Goal: Communication & Community: Ask a question

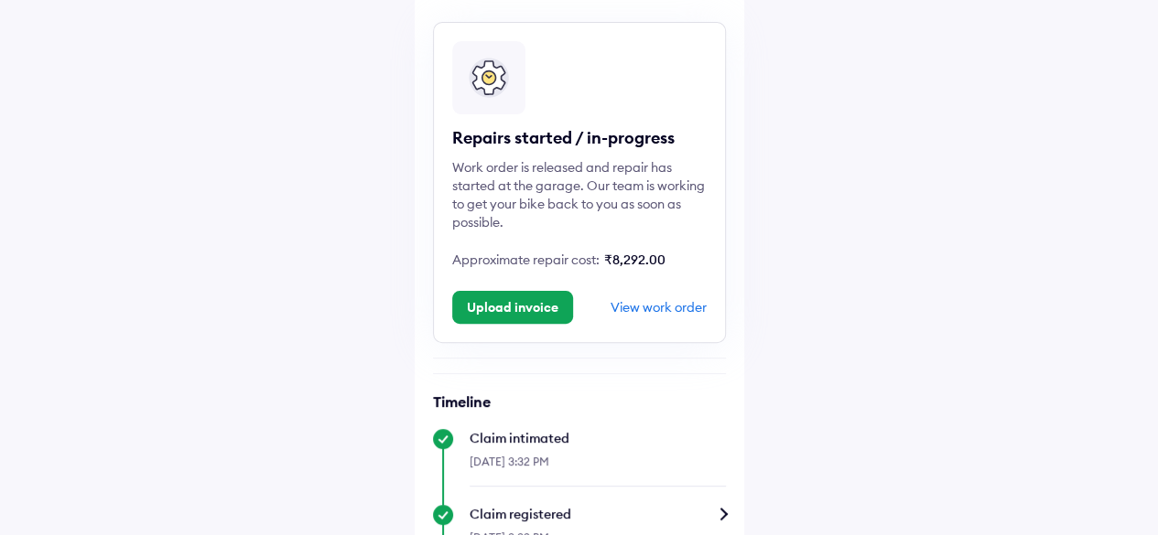
scroll to position [121, 0]
click at [538, 316] on button "Upload invoice" at bounding box center [512, 306] width 121 height 33
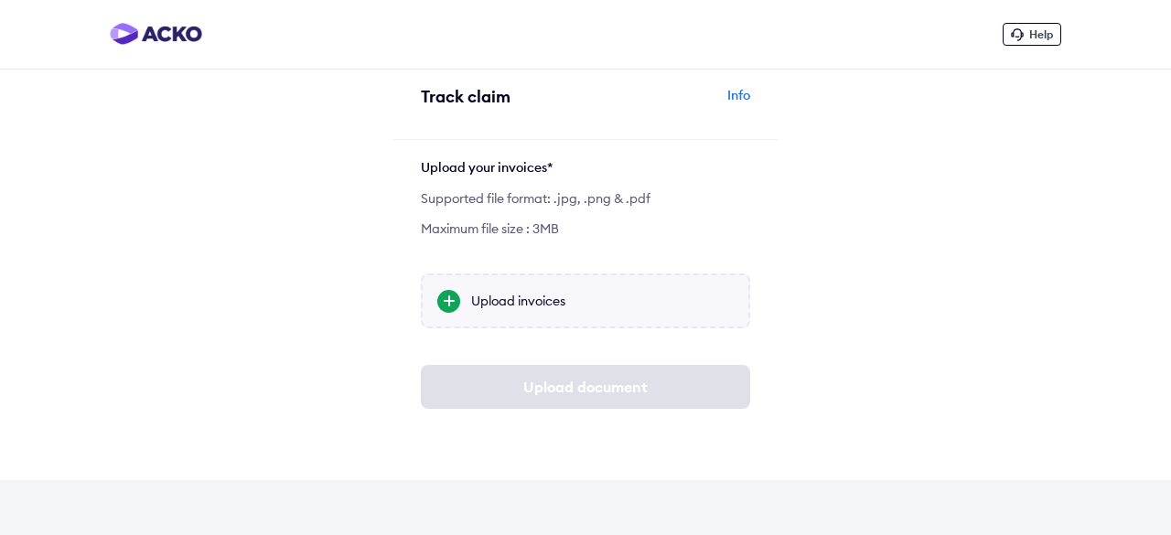
click at [538, 294] on div "Upload invoices" at bounding box center [602, 301] width 263 height 18
click at [0, 0] on input "Upload invoices" at bounding box center [0, 0] width 0 height 0
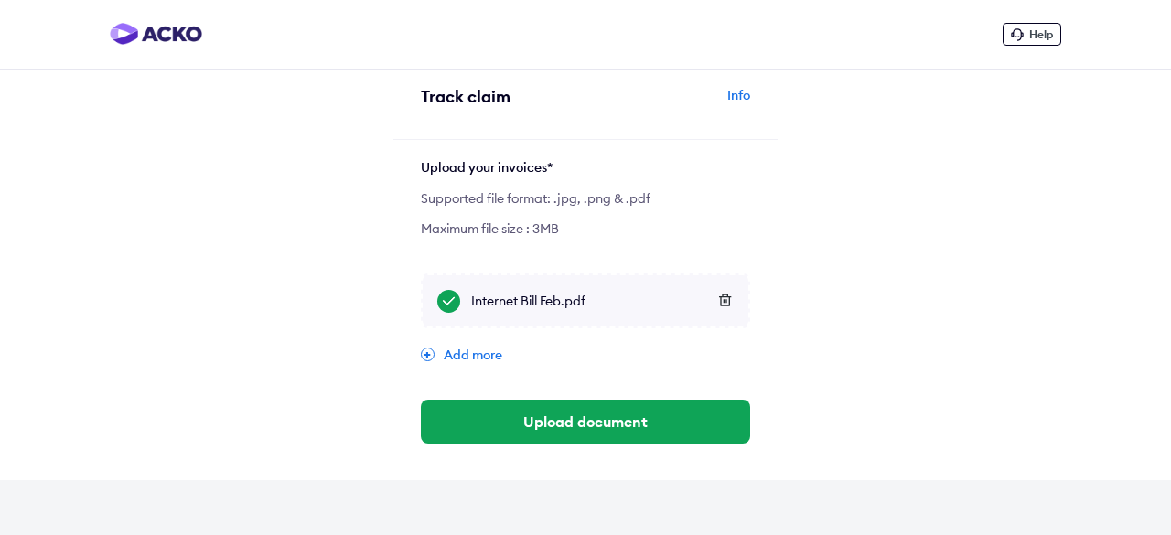
click at [723, 301] on icon at bounding box center [725, 300] width 14 height 13
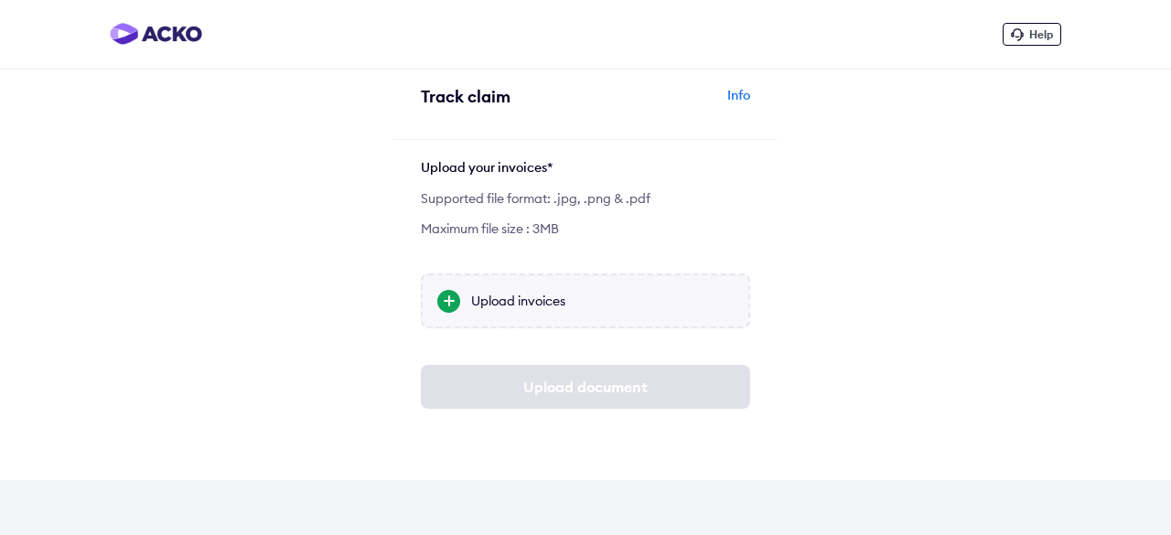
click at [516, 301] on div "Upload invoices" at bounding box center [602, 301] width 263 height 18
click at [0, 0] on input "Upload invoices" at bounding box center [0, 0] width 0 height 0
click at [439, 293] on div at bounding box center [448, 301] width 23 height 23
click at [0, 0] on input "Upload invoices" at bounding box center [0, 0] width 0 height 0
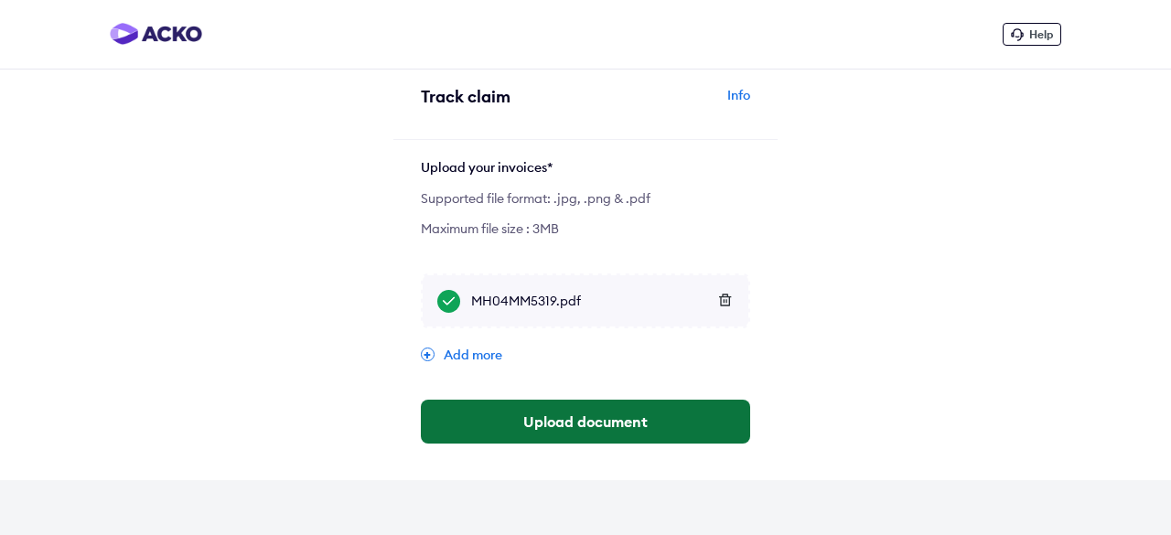
click at [604, 424] on button "Upload document" at bounding box center [585, 422] width 329 height 44
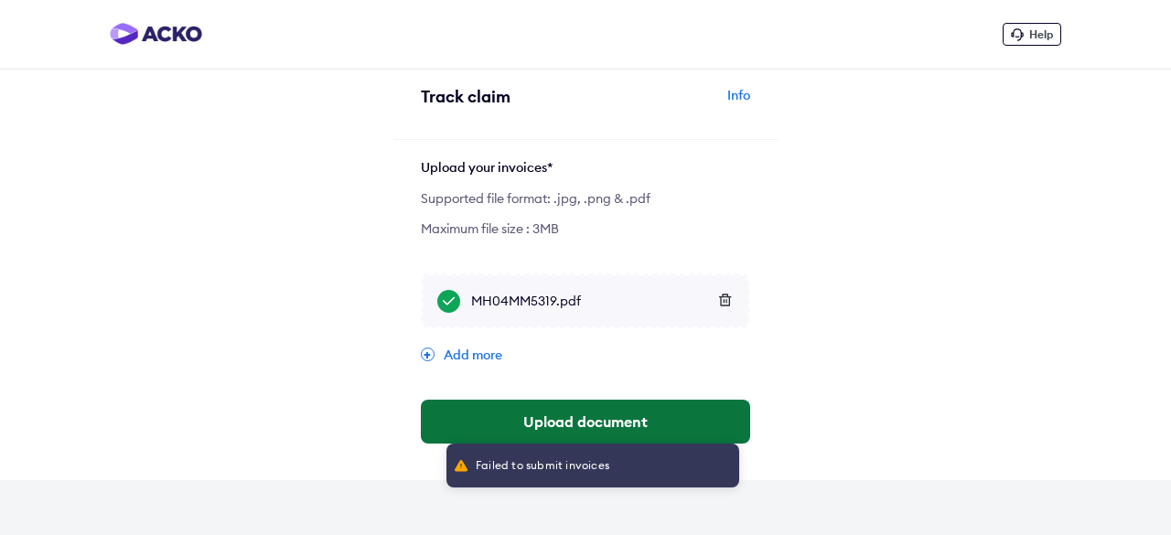
click at [554, 426] on button "Upload document" at bounding box center [585, 422] width 329 height 44
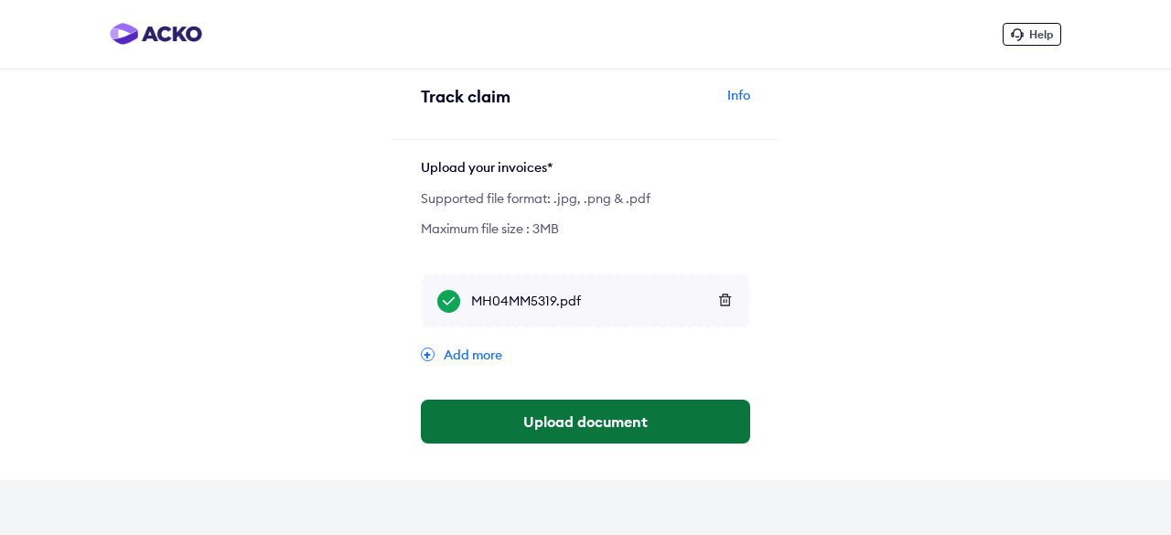
click at [547, 437] on button "Upload document" at bounding box center [585, 422] width 329 height 44
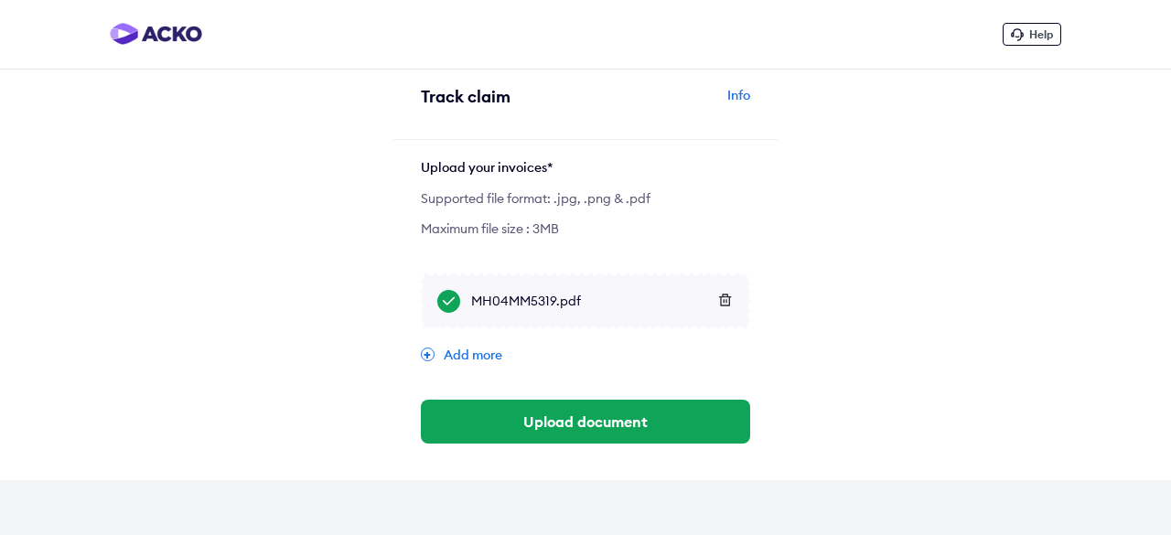
click at [718, 297] on icon at bounding box center [725, 300] width 14 height 13
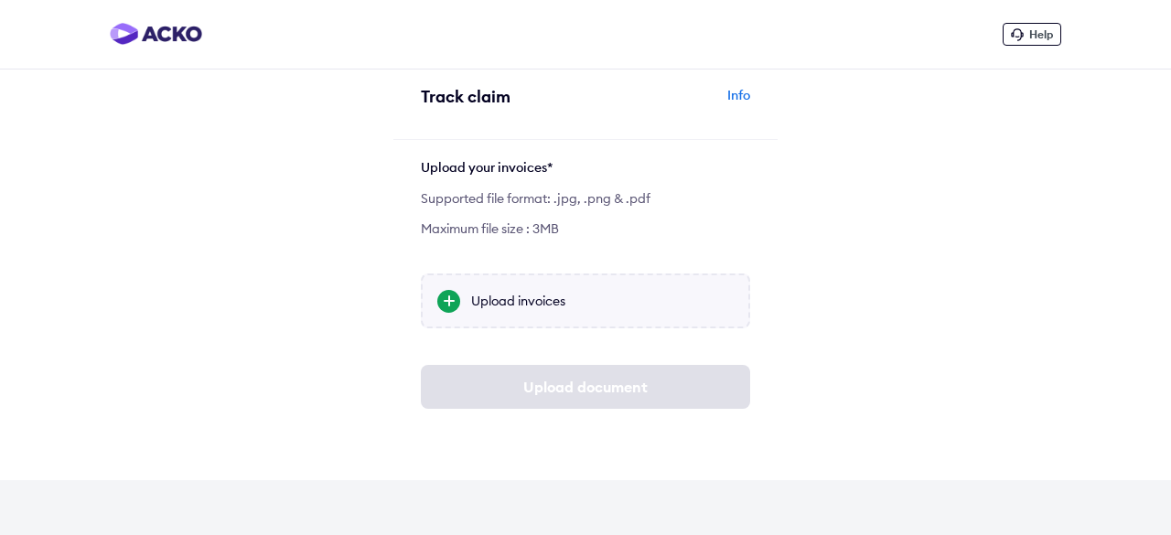
click at [467, 309] on div "Upload invoices" at bounding box center [585, 301] width 329 height 55
click at [0, 0] on input "Upload invoices" at bounding box center [0, 0] width 0 height 0
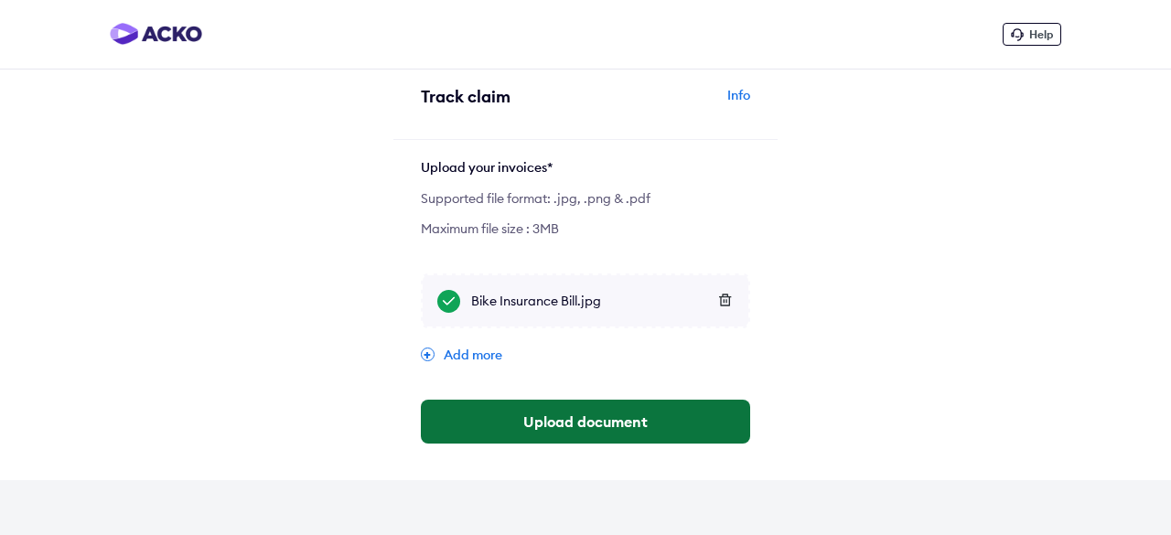
click at [573, 433] on button "Upload document" at bounding box center [585, 422] width 329 height 44
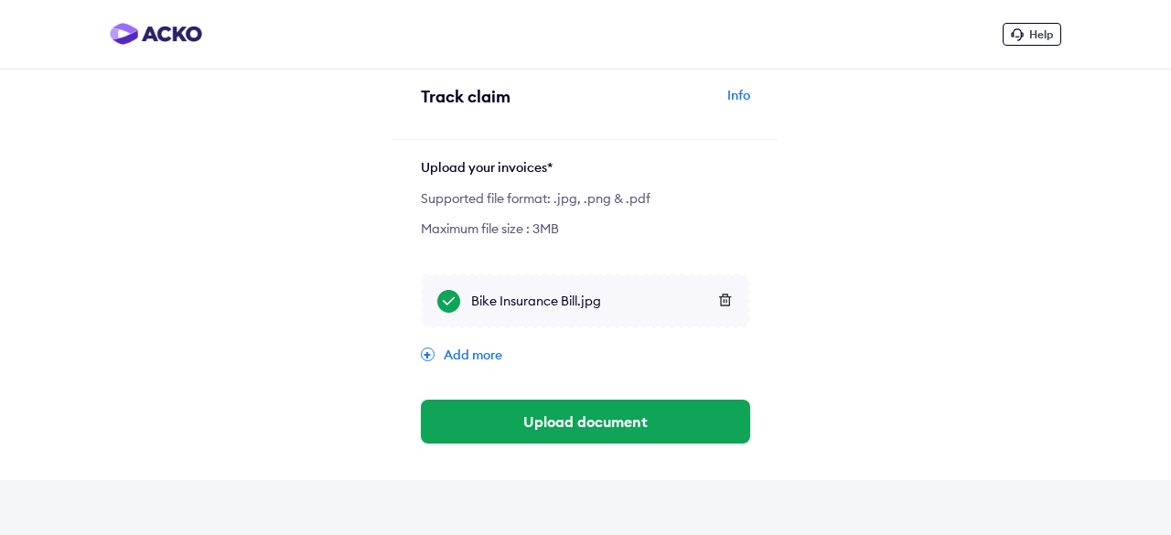
click at [730, 96] on div "Info" at bounding box center [670, 103] width 160 height 35
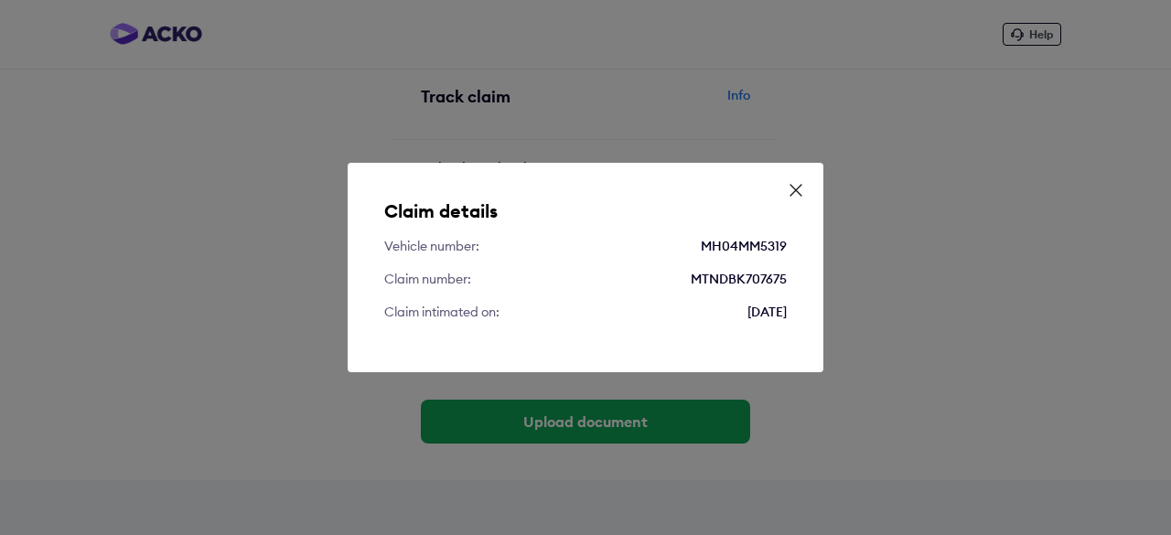
click at [797, 189] on icon at bounding box center [796, 190] width 11 height 11
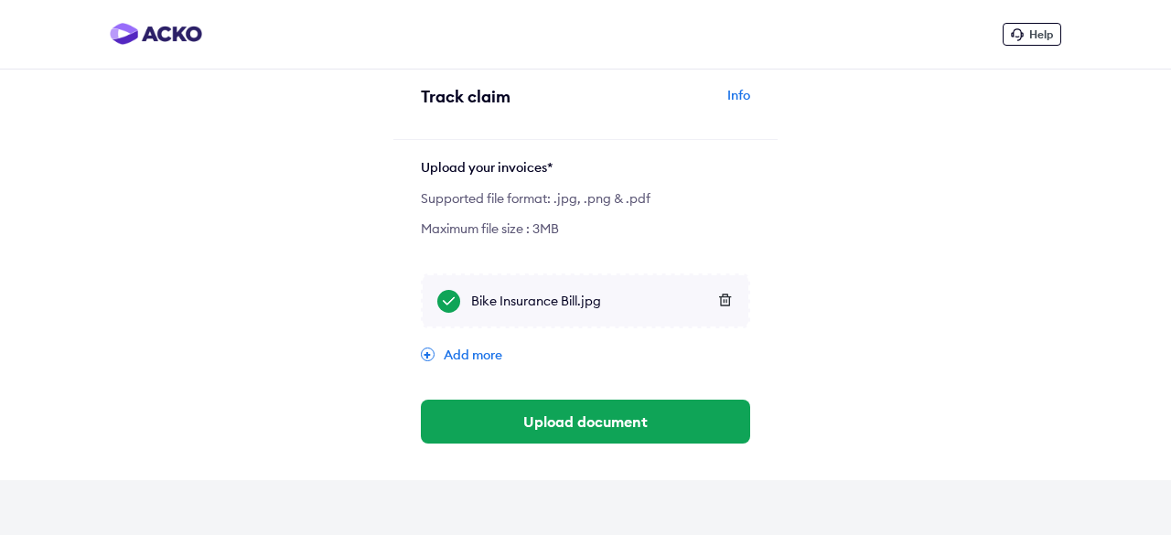
click at [548, 299] on div "Bike Insurance Bill.jpg" at bounding box center [602, 301] width 263 height 18
click at [0, 0] on input "Bike Insurance Bill.jpg" at bounding box center [0, 0] width 0 height 0
click at [1023, 36] on icon at bounding box center [1017, 34] width 12 height 12
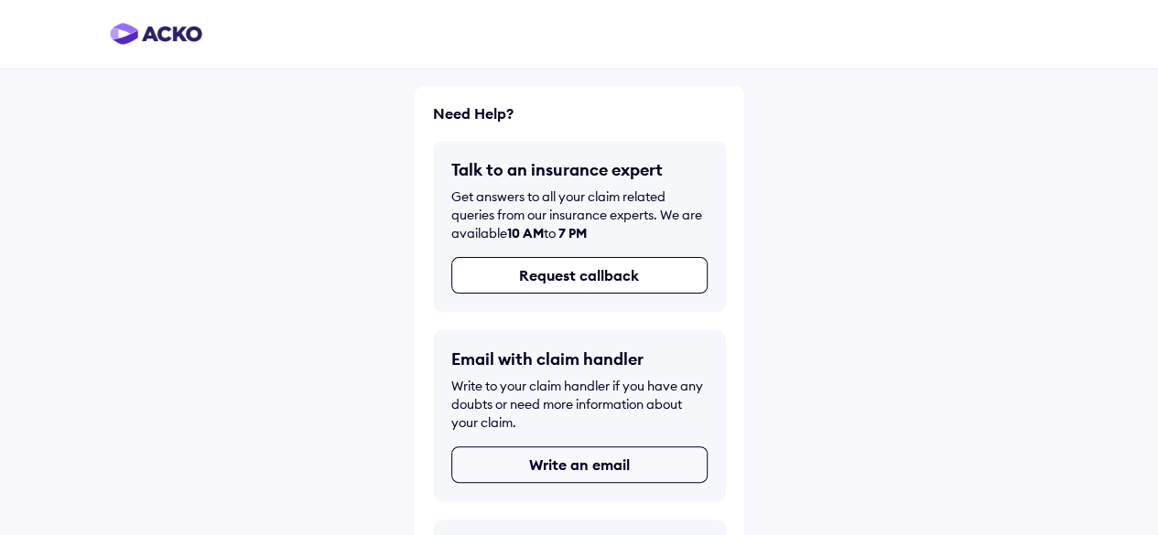
click at [584, 461] on button "Write an email" at bounding box center [579, 465] width 256 height 37
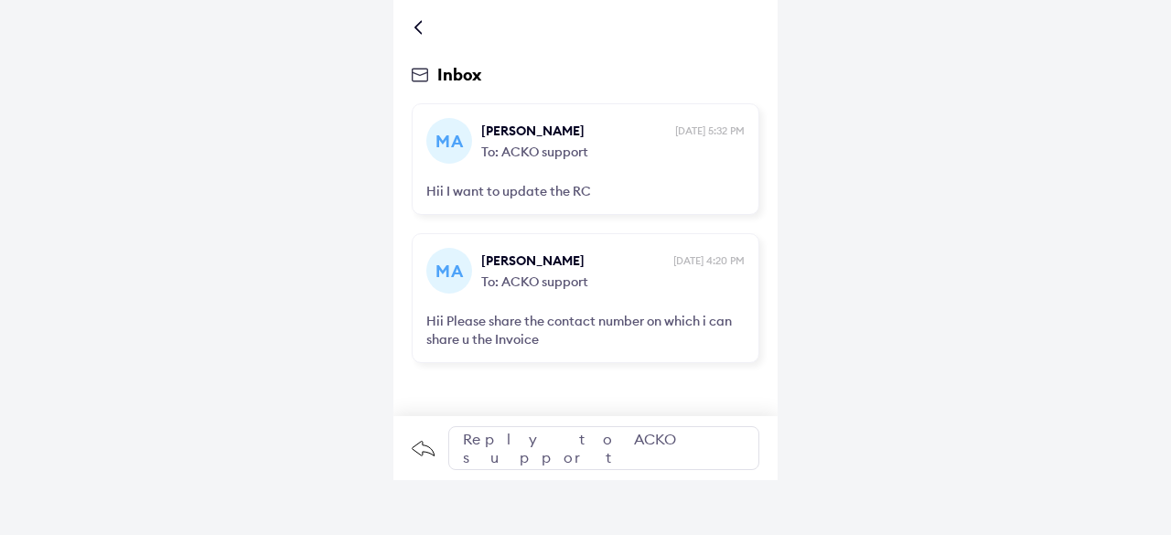
click at [524, 443] on div "Reply to ACKO support" at bounding box center [603, 448] width 311 height 44
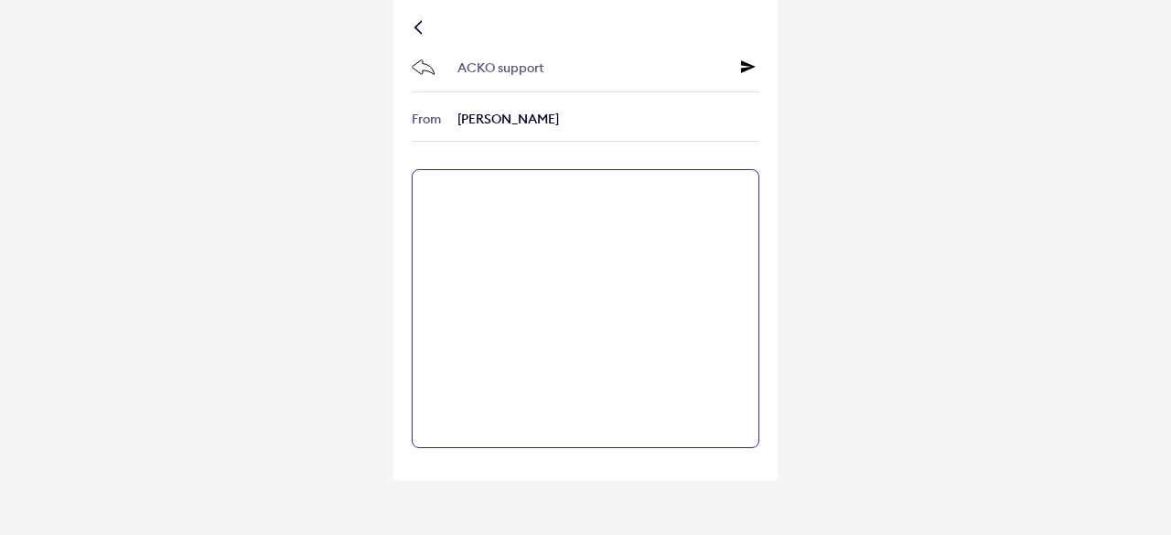
click at [456, 188] on textarea at bounding box center [586, 308] width 348 height 279
click at [504, 194] on textarea "**********" at bounding box center [586, 308] width 348 height 279
click at [564, 196] on textarea "**********" at bounding box center [586, 308] width 348 height 279
click at [731, 189] on textarea "**********" at bounding box center [586, 308] width 348 height 279
type textarea "**********"
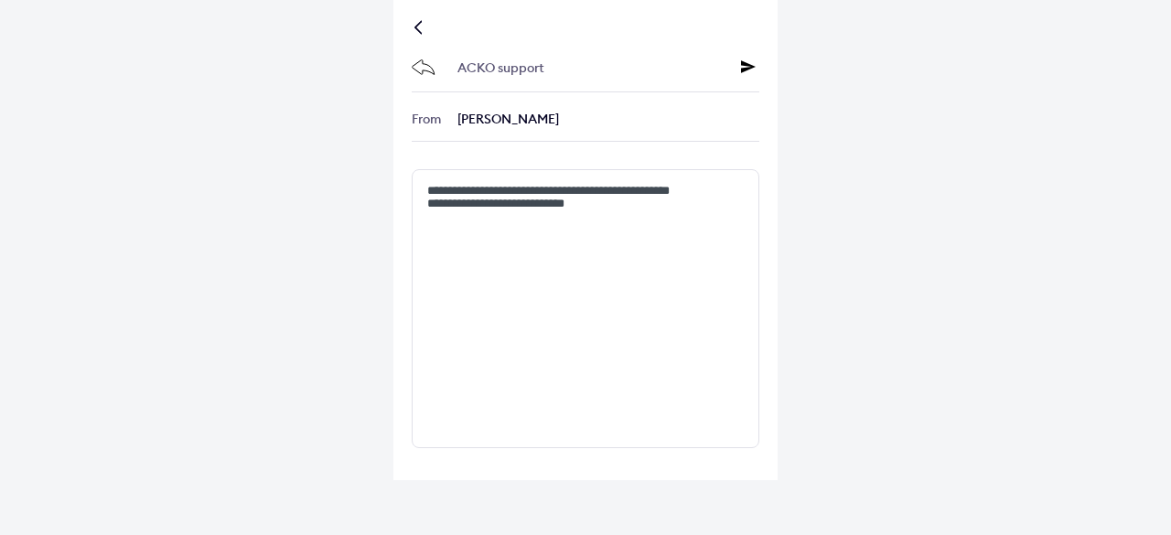
click at [739, 69] on div "ACKO support" at bounding box center [586, 69] width 348 height 47
click at [752, 67] on icon at bounding box center [748, 66] width 15 height 15
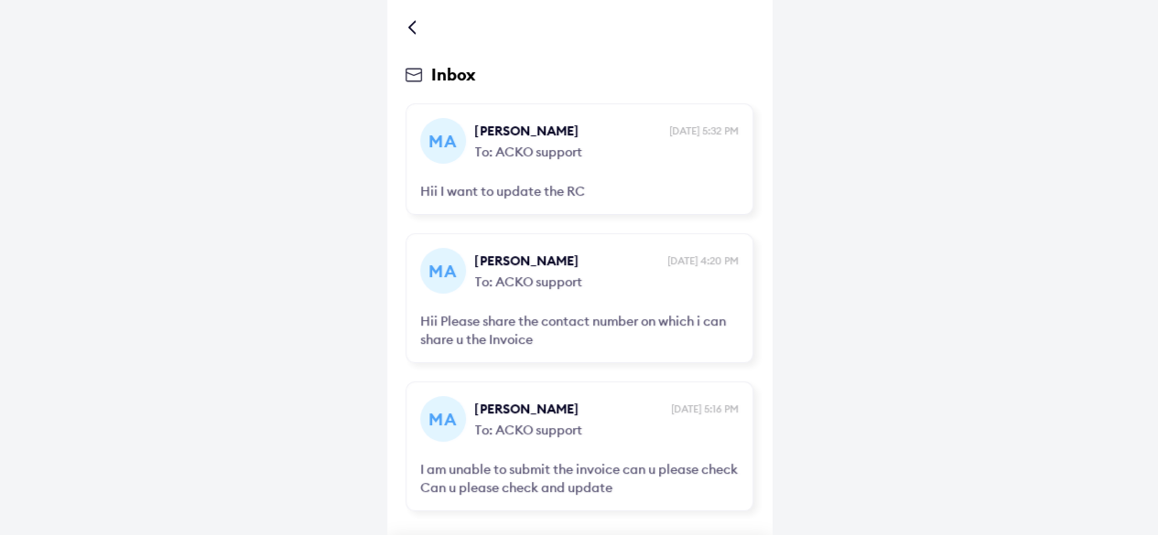
scroll to position [65, 0]
